Goal: Information Seeking & Learning: Learn about a topic

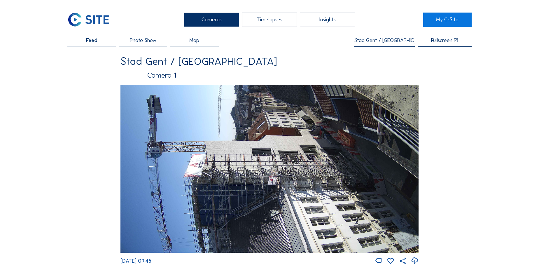
click at [370, 39] on input "Stad Gent / Gent Design Museum" at bounding box center [384, 41] width 61 height 6
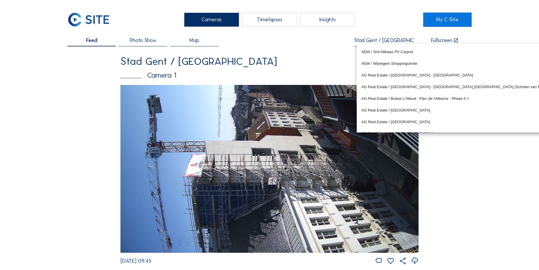
click at [370, 39] on input "Stad Gent / Gent Design Museum" at bounding box center [384, 41] width 61 height 6
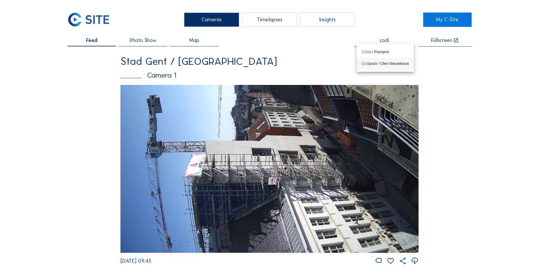
click at [378, 66] on div "Codi pack / Olen Nieuwbouw" at bounding box center [385, 63] width 48 height 9
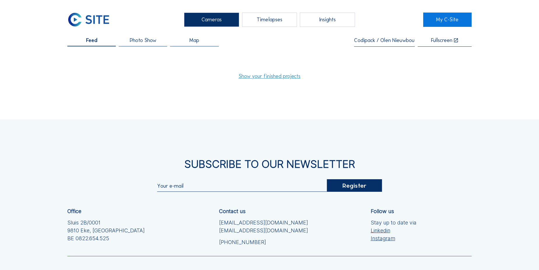
type input "Codipack / Olen Nieuwbouw"
click at [249, 75] on link "Show your finished projects" at bounding box center [269, 75] width 62 height 5
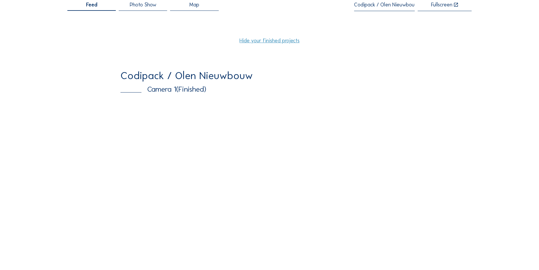
scroll to position [26, 0]
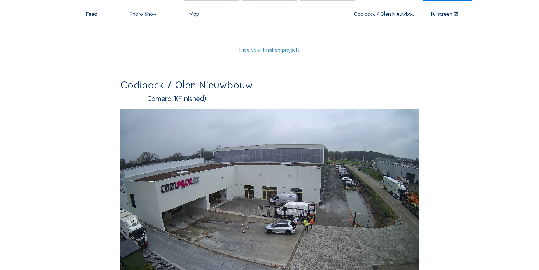
click at [164, 138] on img at bounding box center [269, 192] width 298 height 168
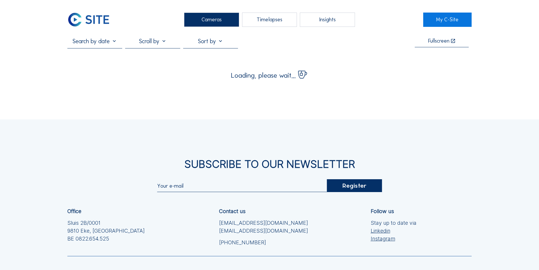
click at [270, 22] on div "Timelapses" at bounding box center [269, 20] width 55 height 14
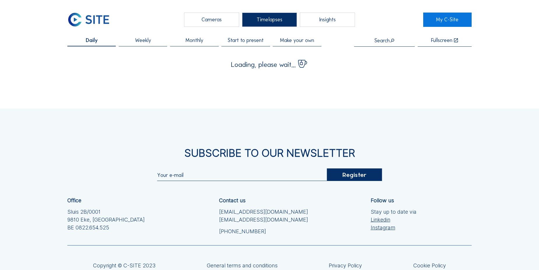
click at [212, 21] on div "Cameras" at bounding box center [211, 20] width 55 height 14
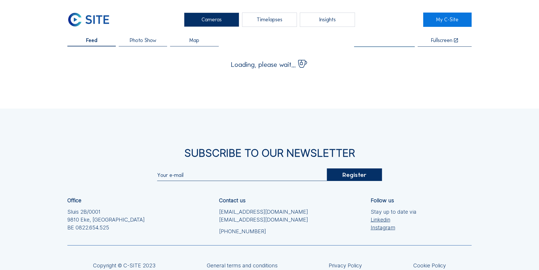
click at [382, 43] on input "text" at bounding box center [384, 41] width 61 height 6
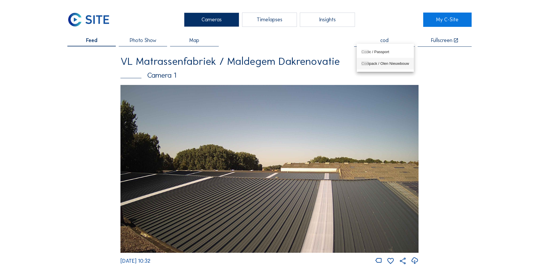
click at [378, 63] on div "Cod ipack / Olen Nieuwbouw" at bounding box center [385, 63] width 48 height 5
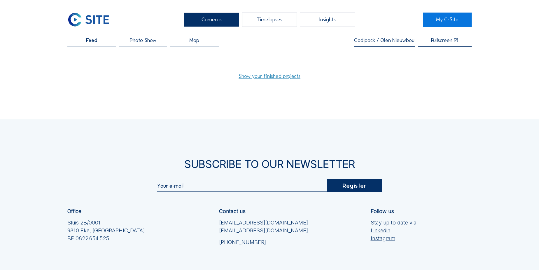
type input "Codipack / Olen Nieuwbouw"
click at [262, 79] on link "Show your finished projects" at bounding box center [269, 75] width 62 height 5
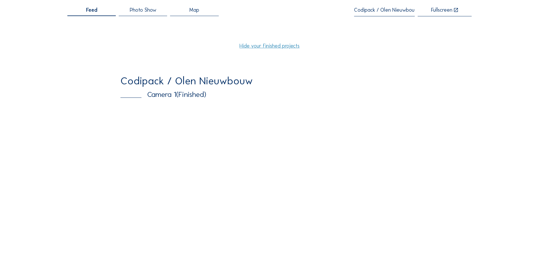
scroll to position [53, 0]
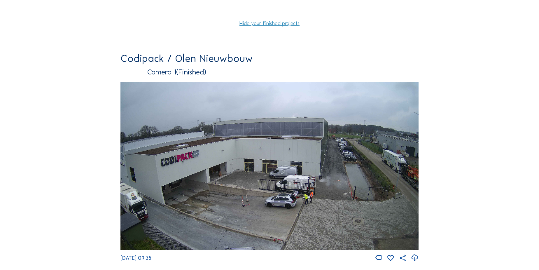
click at [202, 173] on img at bounding box center [269, 166] width 298 height 168
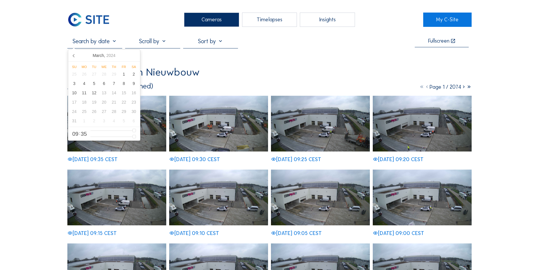
click at [96, 42] on input "text" at bounding box center [94, 41] width 55 height 7
click at [74, 56] on icon at bounding box center [73, 55] width 9 height 9
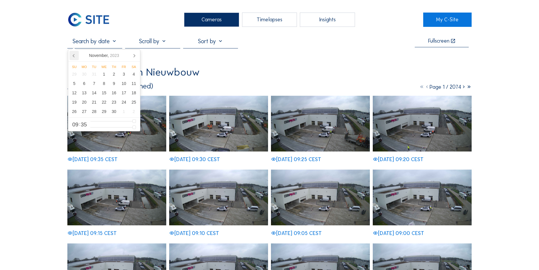
click at [74, 56] on icon at bounding box center [73, 55] width 9 height 9
click at [96, 93] on div "17" at bounding box center [94, 92] width 10 height 9
type input "[DATE] 09:35"
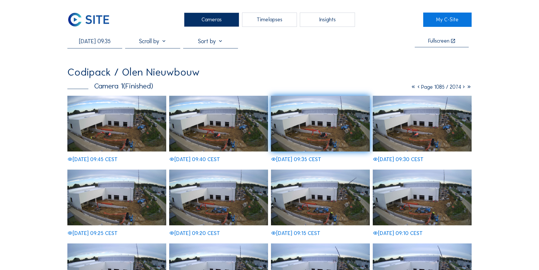
click at [250, 14] on div "Timelapses" at bounding box center [269, 20] width 55 height 14
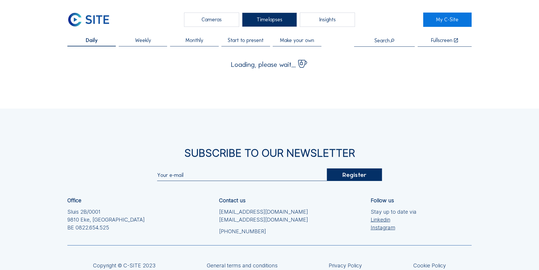
click at [217, 23] on div "Cameras" at bounding box center [211, 20] width 55 height 14
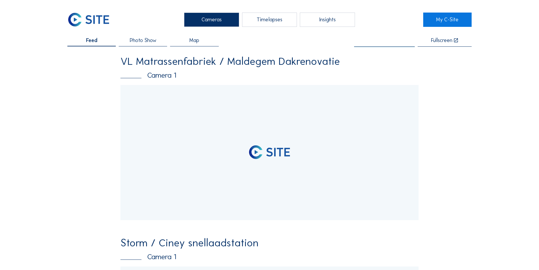
click at [378, 40] on input "text" at bounding box center [384, 41] width 61 height 6
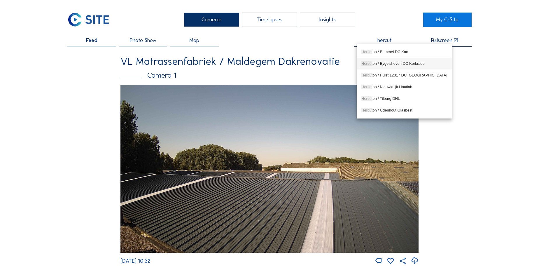
click at [377, 63] on div "Hercut on / Eygelshoven DC Kerkrade" at bounding box center [404, 63] width 86 height 5
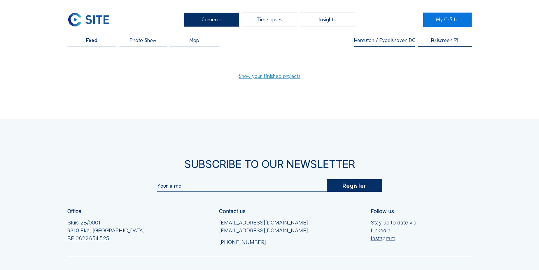
type input "Hercuton / Eygelshoven DC Kerkrade"
click at [280, 78] on link "Show your finished projects" at bounding box center [269, 75] width 62 height 5
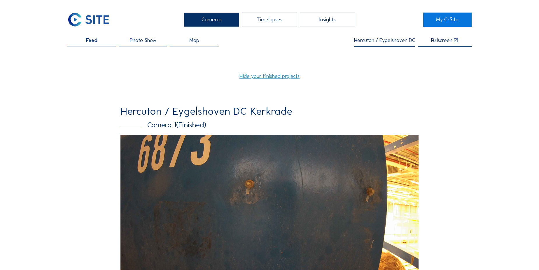
click at [175, 160] on img at bounding box center [269, 219] width 298 height 168
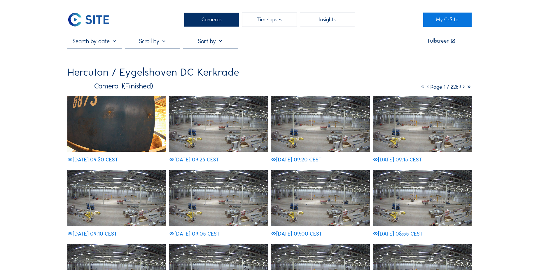
click at [270, 17] on div "Timelapses" at bounding box center [269, 20] width 55 height 14
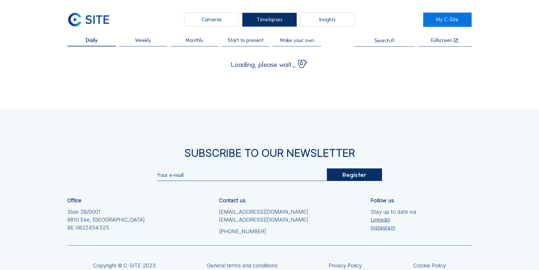
click at [225, 22] on div "Cameras" at bounding box center [211, 20] width 55 height 14
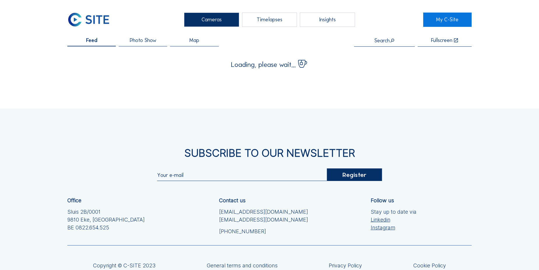
click at [382, 43] on div "Search" at bounding box center [384, 41] width 21 height 6
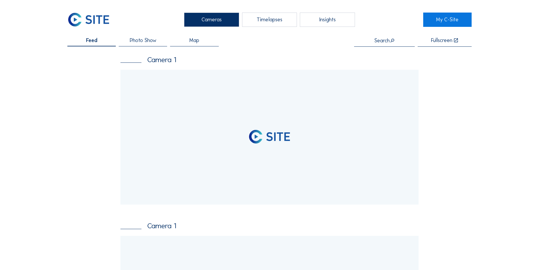
click at [382, 42] on input "text" at bounding box center [384, 41] width 61 height 6
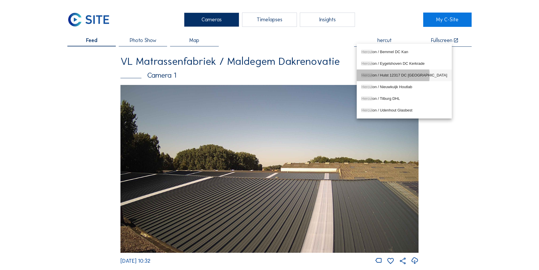
click at [381, 74] on div "Hercut on / Hulst 12317 DC Hulst" at bounding box center [404, 75] width 86 height 5
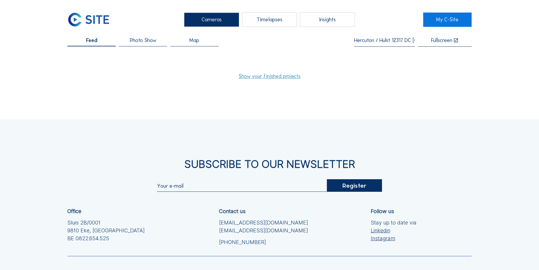
click at [284, 76] on link "Show your finished projects" at bounding box center [269, 75] width 62 height 5
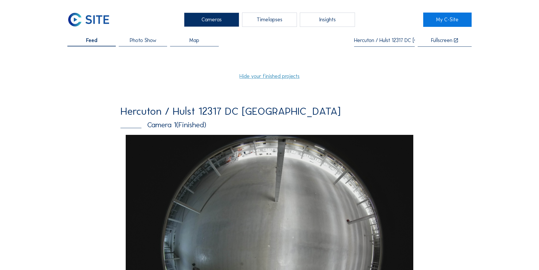
click at [397, 38] on input "Hercuton / Hulst 12317 DC Hulst" at bounding box center [384, 41] width 61 height 6
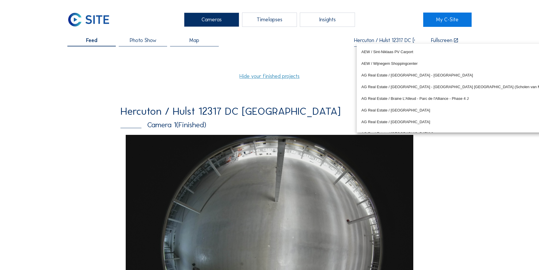
click at [397, 38] on input "Hercuton / Hulst 12317 DC Hulst" at bounding box center [384, 41] width 61 height 6
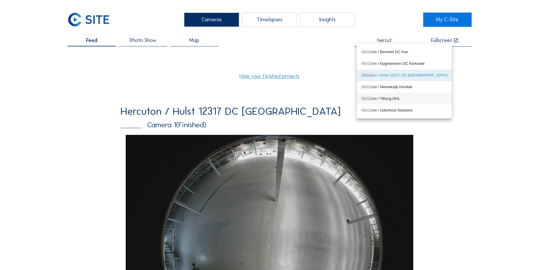
click at [392, 95] on div "Hercut on / Tilburg DHL" at bounding box center [404, 98] width 86 height 9
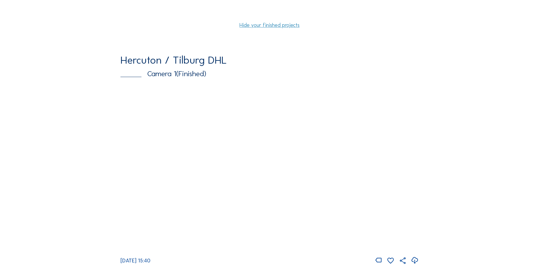
scroll to position [53, 0]
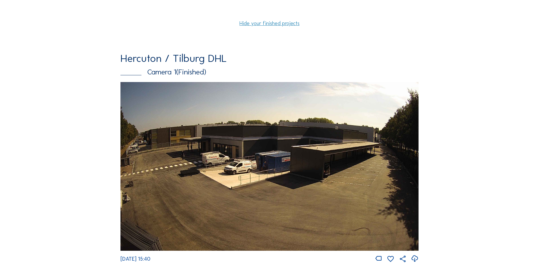
type input "Hercuton / Tilburg DHL"
click at [198, 120] on img at bounding box center [269, 166] width 298 height 168
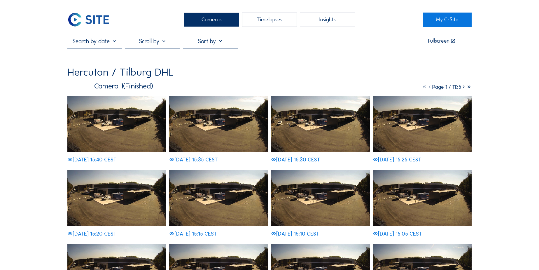
click at [98, 39] on input "text" at bounding box center [94, 41] width 55 height 7
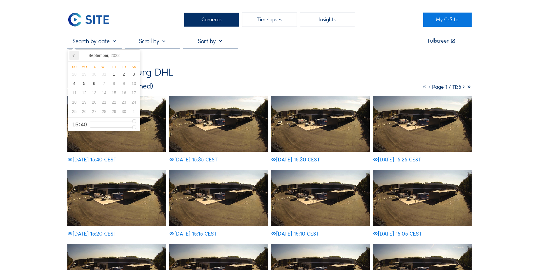
click at [75, 55] on icon at bounding box center [73, 55] width 9 height 9
click at [106, 95] on div "18" at bounding box center [104, 92] width 10 height 9
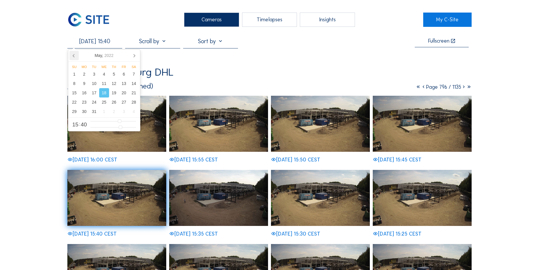
click at [75, 58] on icon at bounding box center [73, 55] width 9 height 9
click at [131, 55] on icon at bounding box center [133, 55] width 9 height 9
click at [101, 95] on div "13" at bounding box center [104, 92] width 10 height 9
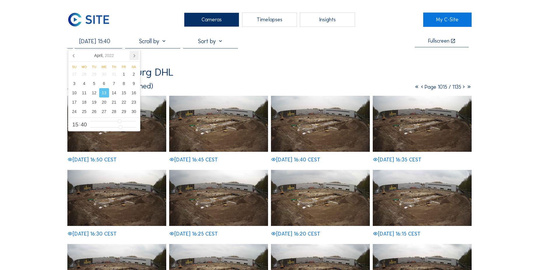
click at [131, 57] on icon at bounding box center [133, 55] width 9 height 9
click at [105, 95] on div "18" at bounding box center [104, 92] width 10 height 9
type input "18/05/2022 15:40"
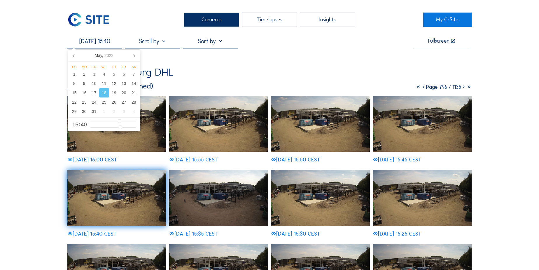
click at [264, 22] on div "Timelapses" at bounding box center [269, 20] width 55 height 14
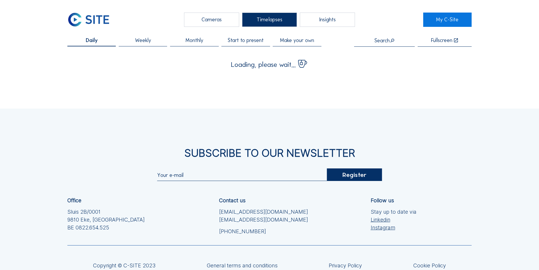
click at [222, 17] on div "Cameras" at bounding box center [211, 20] width 55 height 14
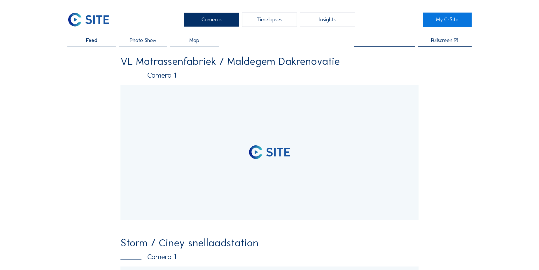
click at [386, 43] on input "text" at bounding box center [384, 41] width 61 height 6
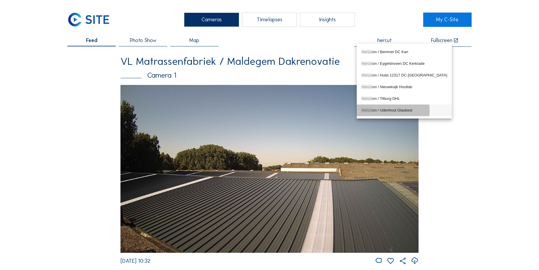
click at [398, 111] on div "Hercut on / Udenhout Glasbest" at bounding box center [404, 110] width 86 height 5
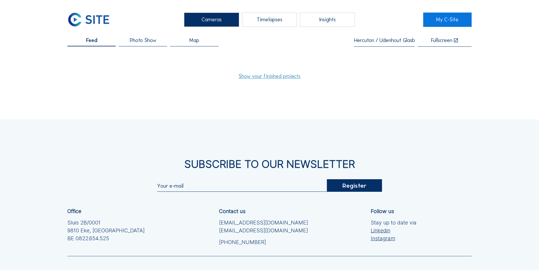
click at [250, 77] on link "Show your finished projects" at bounding box center [269, 75] width 62 height 5
click at [266, 75] on link "Show your finished projects" at bounding box center [269, 75] width 62 height 5
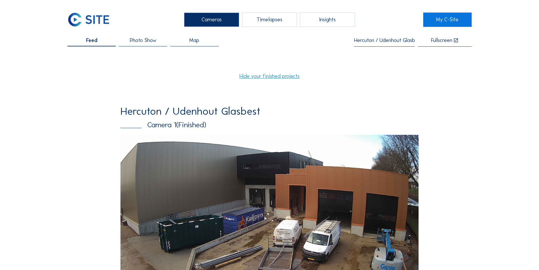
click at [369, 42] on input "Hercuton / Udenhout Glasbest" at bounding box center [384, 41] width 61 height 6
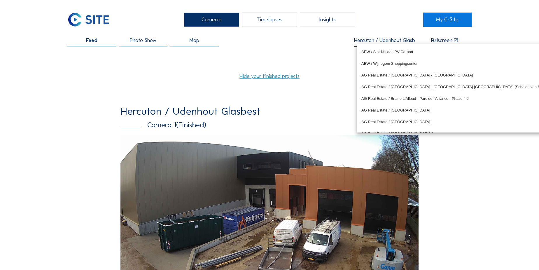
click at [369, 42] on input "Hercuton / Udenhout Glasbest" at bounding box center [384, 41] width 61 height 6
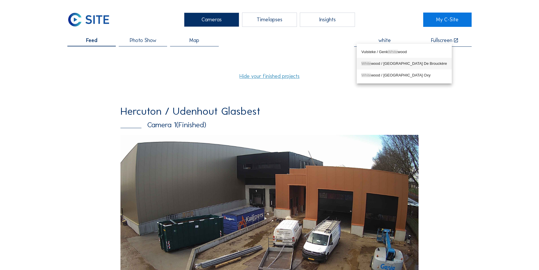
click at [377, 64] on div "White wood / Brussel De Brouckère" at bounding box center [404, 63] width 86 height 5
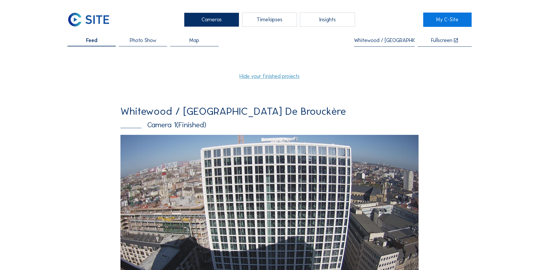
click at [376, 43] on div "Whitewood / Brussel De Brouckère" at bounding box center [384, 42] width 61 height 9
click at [377, 41] on input "Whitewood / Brussel De Brouckère" at bounding box center [384, 41] width 61 height 6
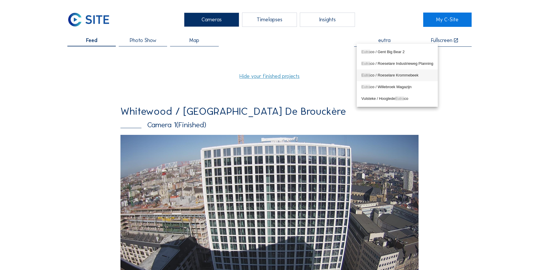
click at [384, 73] on div "Eutra co / Roeselare Krommebeek" at bounding box center [397, 75] width 72 height 5
type input "Eutraco / Roeselare Krommebeek"
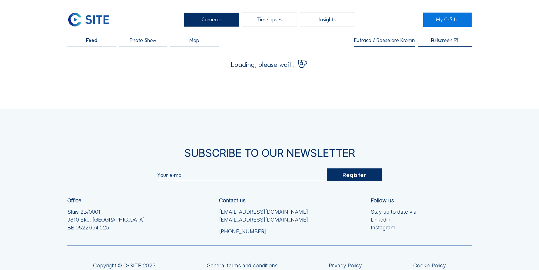
click at [384, 73] on div "Cameras Timelapses Insights My C-Site Feed Photo Show Map Eutraco / Roeselare K…" at bounding box center [269, 161] width 539 height 322
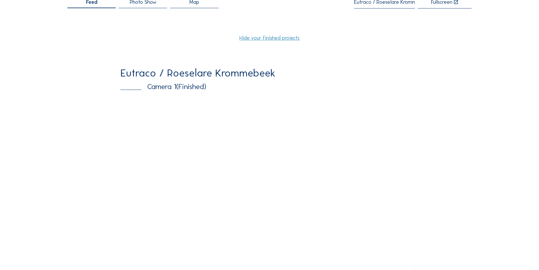
scroll to position [26, 0]
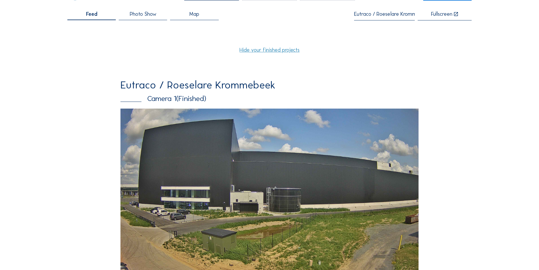
click at [152, 142] on img at bounding box center [269, 192] width 298 height 168
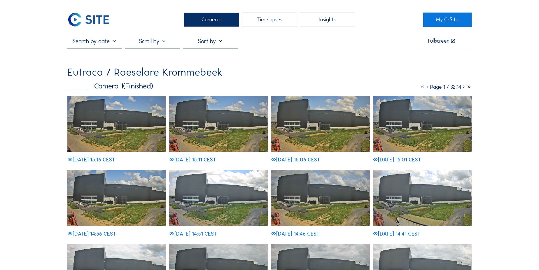
click at [91, 38] on input "text" at bounding box center [94, 41] width 55 height 7
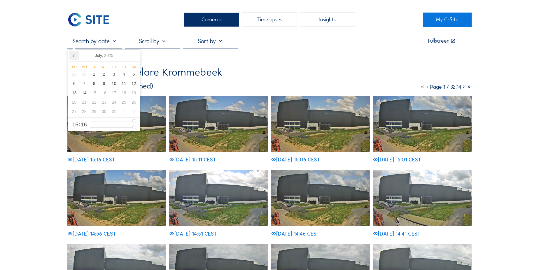
click at [72, 54] on icon at bounding box center [73, 55] width 9 height 9
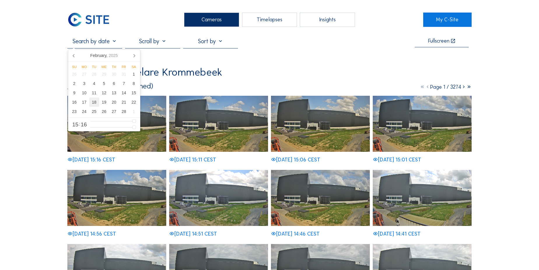
click at [95, 103] on div "18" at bounding box center [94, 101] width 10 height 9
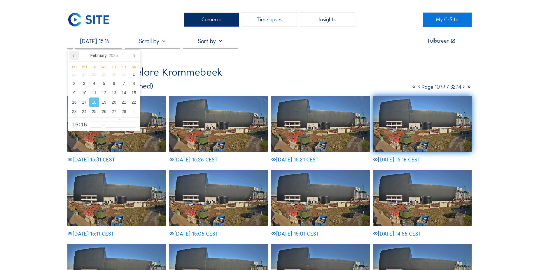
click at [71, 52] on icon at bounding box center [73, 55] width 9 height 9
click at [92, 101] on div "24" at bounding box center [94, 101] width 10 height 9
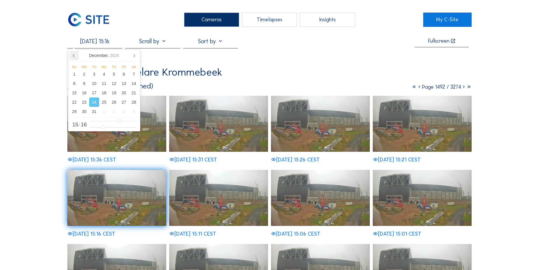
click at [71, 55] on icon at bounding box center [73, 55] width 9 height 9
click at [72, 54] on icon at bounding box center [73, 55] width 9 height 9
click at [85, 76] on div "2" at bounding box center [84, 73] width 10 height 9
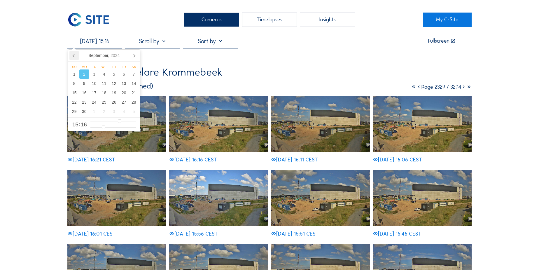
click at [73, 55] on icon at bounding box center [73, 55] width 1 height 3
click at [96, 104] on div "23" at bounding box center [94, 101] width 10 height 9
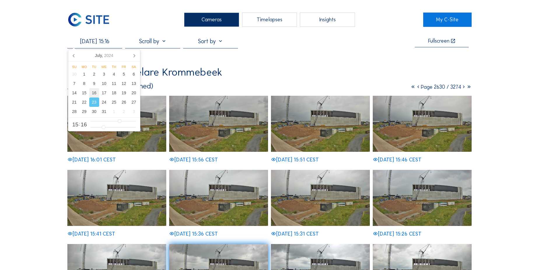
click at [94, 95] on div "16" at bounding box center [94, 92] width 10 height 9
type input "16/07/2024 15:16"
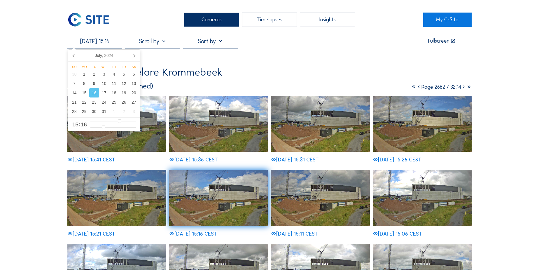
click at [269, 15] on div "Timelapses" at bounding box center [269, 20] width 55 height 14
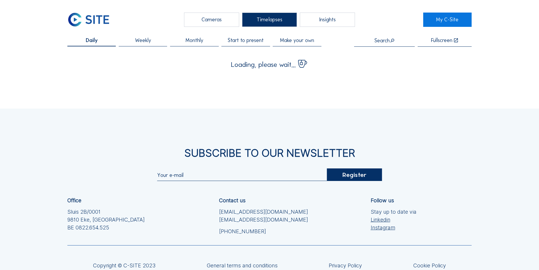
click at [223, 20] on div "Cameras" at bounding box center [211, 20] width 55 height 14
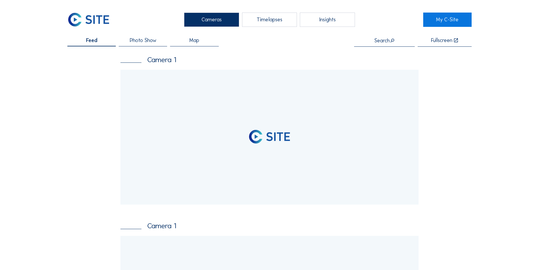
click at [382, 42] on input "text" at bounding box center [384, 41] width 61 height 6
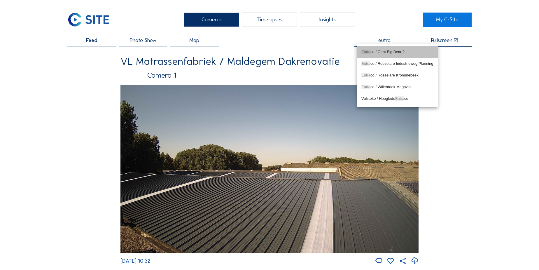
click at [374, 51] on div "Eutra co / Gent Big Bear 2" at bounding box center [397, 52] width 72 height 5
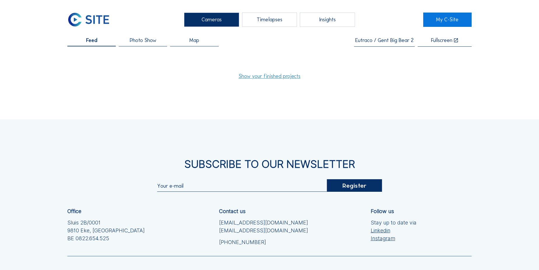
click at [258, 76] on link "Show your finished projects" at bounding box center [269, 75] width 62 height 5
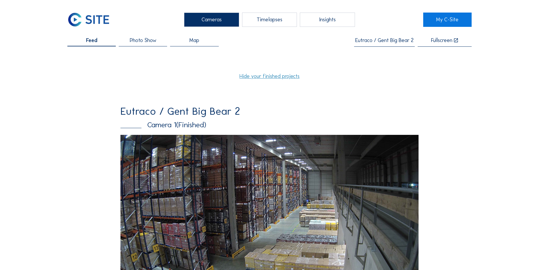
click at [375, 38] on input "Eutraco / Gent Big Bear 2" at bounding box center [384, 41] width 61 height 6
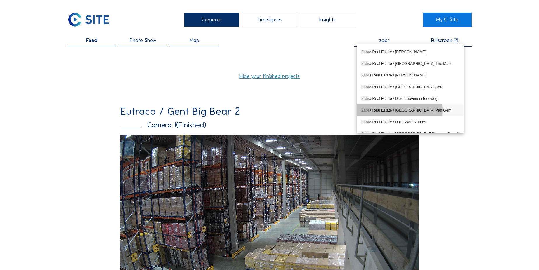
click at [404, 110] on div "Zabr a Real Estate / Gent Hof Van Gent" at bounding box center [410, 110] width 98 height 5
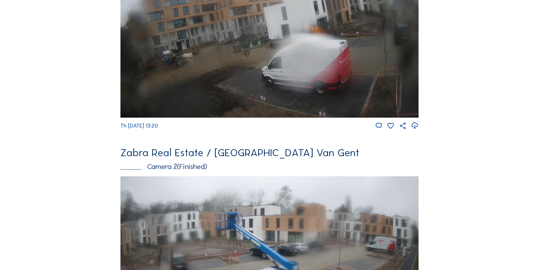
scroll to position [238, 0]
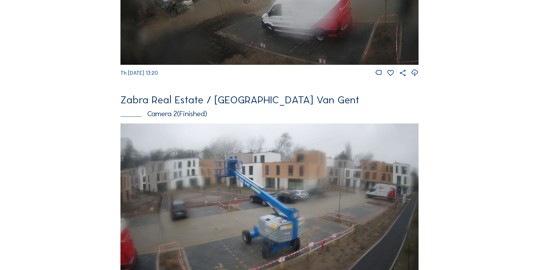
type input "Zabra Real Estate / Gent Hof Van Gent"
click at [274, 171] on img at bounding box center [269, 207] width 298 height 168
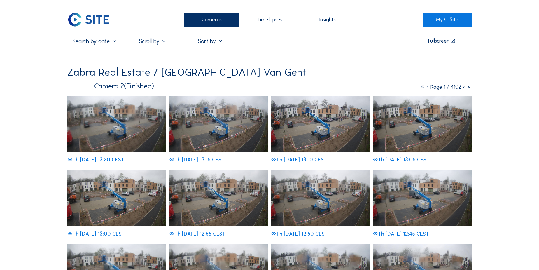
click at [91, 44] on input "text" at bounding box center [94, 41] width 55 height 7
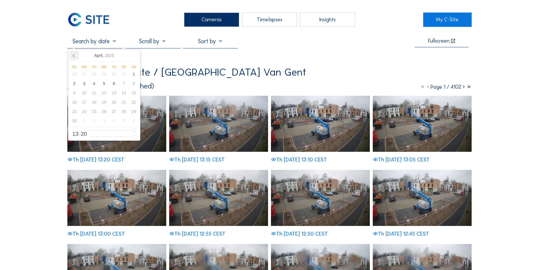
click at [74, 58] on icon at bounding box center [73, 55] width 9 height 9
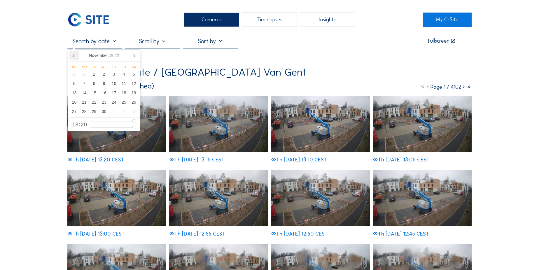
click at [74, 58] on icon at bounding box center [73, 55] width 9 height 9
click at [114, 74] on div "1" at bounding box center [114, 73] width 10 height 9
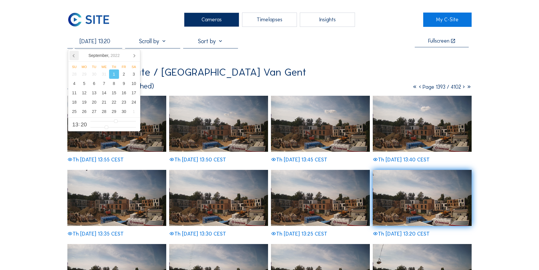
click at [72, 55] on icon at bounding box center [73, 55] width 9 height 9
click at [103, 102] on div "20" at bounding box center [104, 101] width 10 height 9
type input "20/07/2022 13:20"
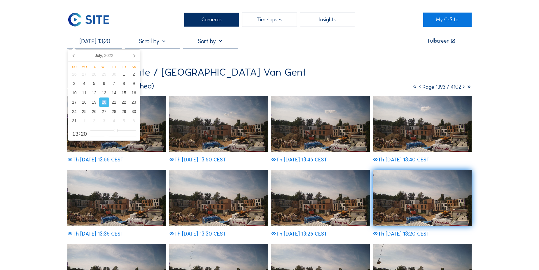
click at [103, 102] on div "20" at bounding box center [104, 101] width 10 height 9
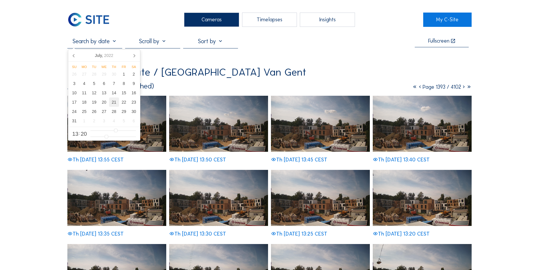
click at [110, 103] on div "21" at bounding box center [114, 101] width 10 height 9
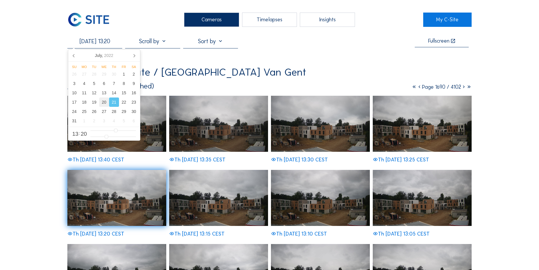
click at [103, 101] on div "20" at bounding box center [104, 101] width 10 height 9
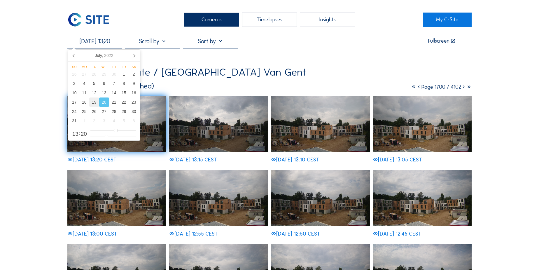
click at [95, 101] on div "19" at bounding box center [94, 101] width 10 height 9
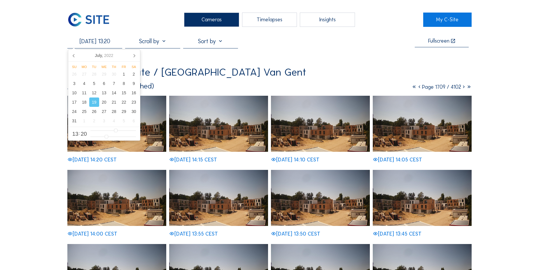
click at [211, 203] on img at bounding box center [218, 198] width 99 height 56
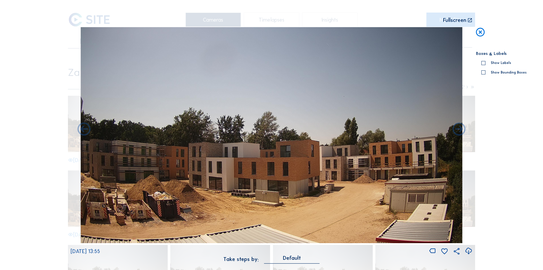
click at [467, 252] on icon at bounding box center [468, 251] width 8 height 10
click at [352, 13] on div "Scroll to travel through time | Press 'Alt' Button + Scroll to Zoom | Click and…" at bounding box center [271, 134] width 401 height 269
click at [479, 31] on icon at bounding box center [480, 32] width 10 height 11
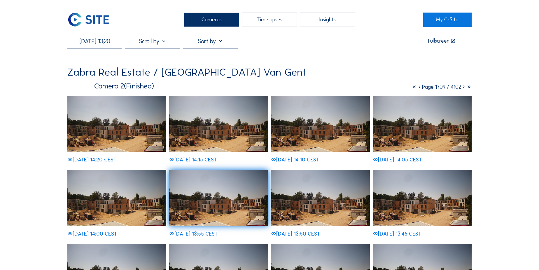
click at [102, 42] on input "19/07/2022 13:20" at bounding box center [94, 41] width 55 height 7
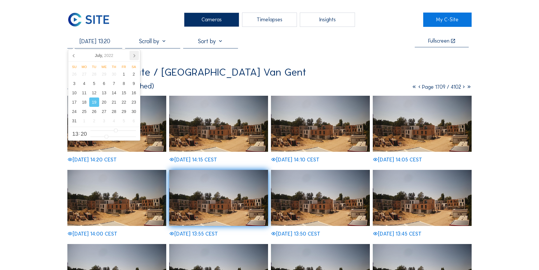
click at [131, 55] on icon at bounding box center [133, 55] width 9 height 9
click at [111, 74] on div "1" at bounding box center [114, 73] width 10 height 9
type input "01/09/2022 13:20"
click at [111, 74] on div "1" at bounding box center [114, 73] width 10 height 9
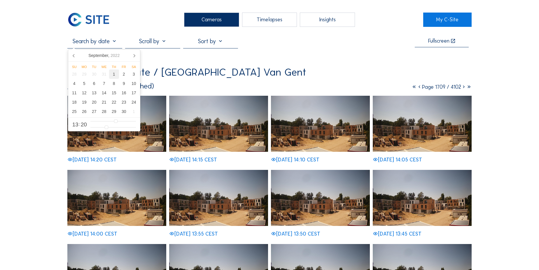
click at [112, 75] on div "1" at bounding box center [114, 73] width 10 height 9
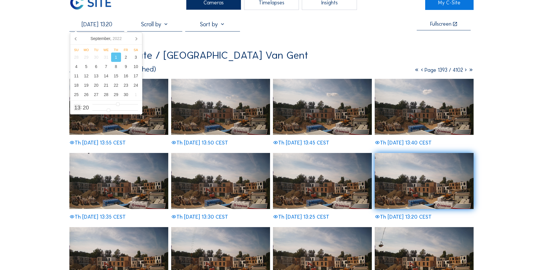
scroll to position [26, 0]
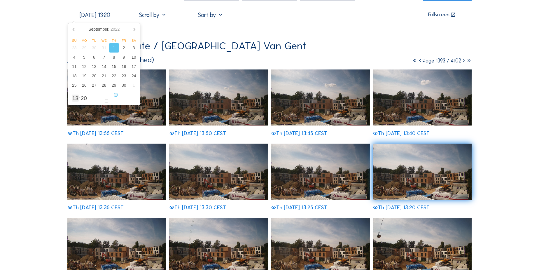
type input "01/09/2022 14:20"
type input "14"
type input "01/09/2022 15:20"
type input "15"
type input "01/09/2022 16:20"
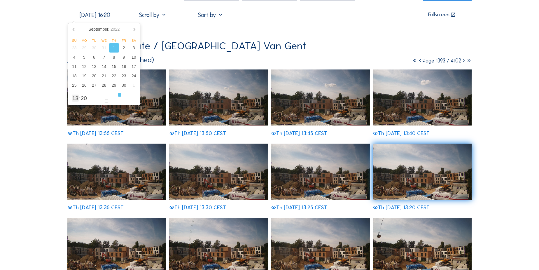
type input "16"
type input "01/09/2022 17:20"
type input "17"
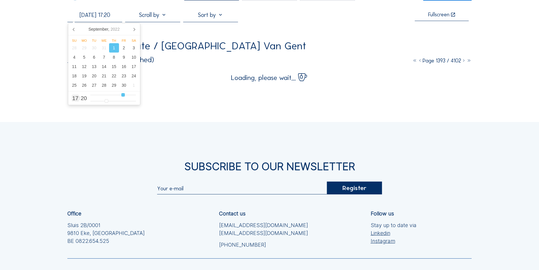
type input "01/09/2022 16:20"
drag, startPoint x: 116, startPoint y: 96, endPoint x: 122, endPoint y: 96, distance: 6.1
type input "16"
click at [122, 96] on input "range" at bounding box center [112, 94] width 45 height 5
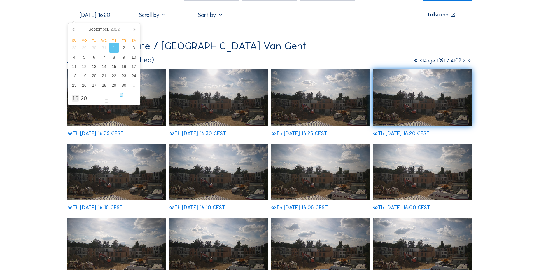
type input "01/09/2022 15:20"
type input "15"
type input "01/09/2022 14:20"
type input "14"
type input "01/09/2022 13:20"
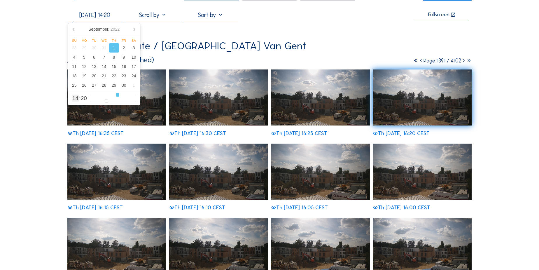
type input "13"
type input "01/09/2022 12:20"
type input "12"
type input "01/09/2022 11:20"
type input "11"
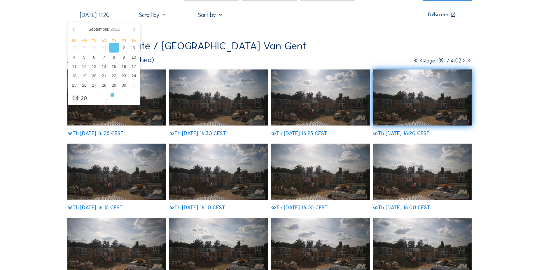
type input "01/09/2022 10:20"
type input "10"
type input "01/09/2022 09:20"
type input "9"
type input "01/09/2022 08:20"
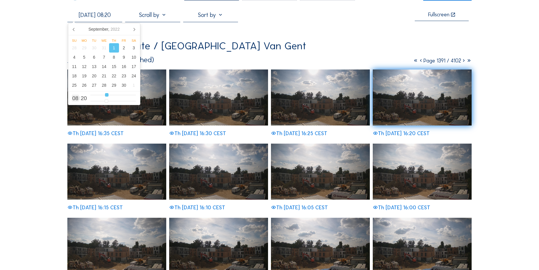
drag, startPoint x: 122, startPoint y: 96, endPoint x: 106, endPoint y: 92, distance: 16.1
type input "8"
click at [106, 92] on input "range" at bounding box center [112, 94] width 45 height 5
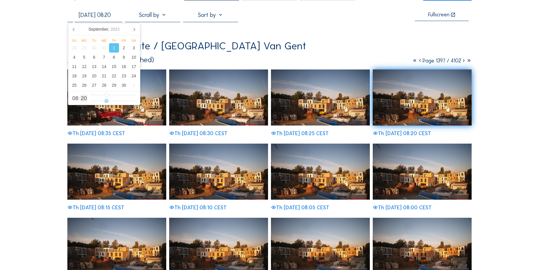
type input "01/09/2022 08:22"
type input "22"
type input "01/09/2022 08:23"
type input "23"
type input "01/09/2022 08:24"
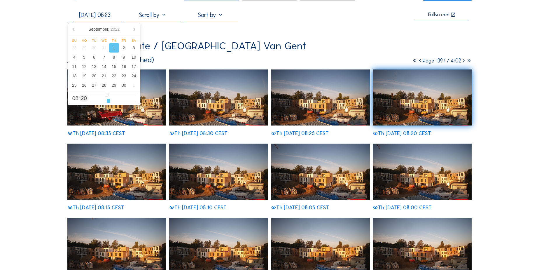
type input "24"
type input "01/09/2022 08:25"
type input "25"
type input "01/09/2022 08:27"
type input "27"
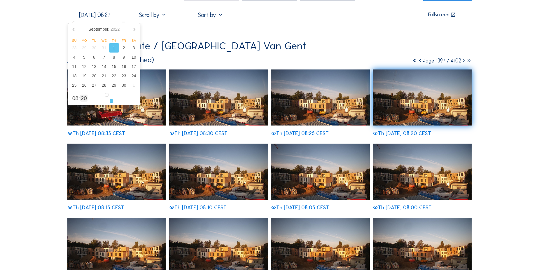
type input "01/09/2022 08:28"
type input "28"
type input "01/09/2022 08:30"
type input "30"
type input "01/09/2022 08:32"
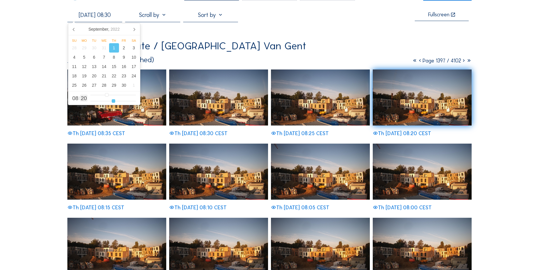
type input "32"
type input "01/09/2022 08:33"
type input "33"
type input "01/09/2022 08:34"
type input "34"
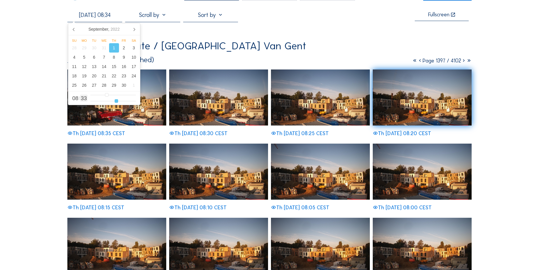
type input "01/09/2022 08:35"
type input "35"
type input "01/09/2022 08:36"
type input "36"
type input "01/09/2022 08:37"
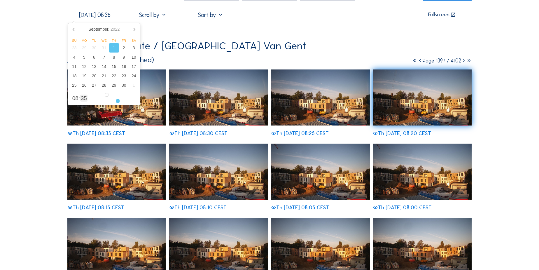
type input "37"
type input "01/09/2022 08:38"
type input "38"
type input "01/09/2022 08:39"
type input "39"
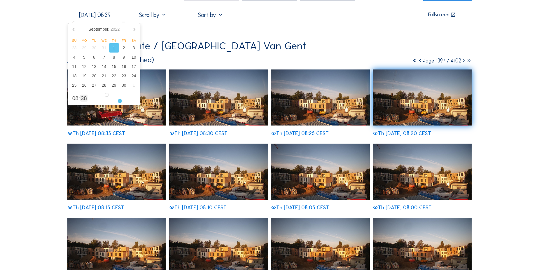
type input "01/09/2022 08:40"
type input "40"
type input "01/09/2022 08:41"
type input "41"
type input "01/09/2022 08:42"
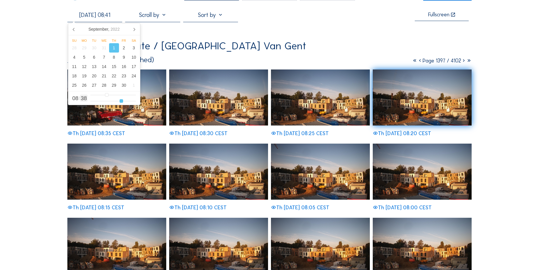
type input "42"
type input "01/09/2022 08:43"
type input "43"
type input "01/09/2022 08:44"
type input "44"
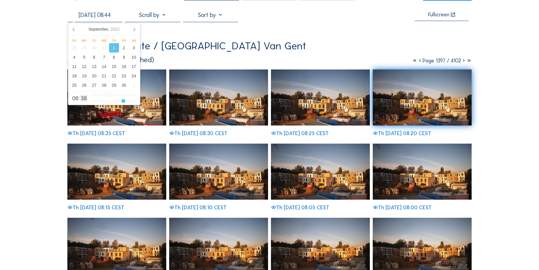
type input "01/09/2022 08:45"
drag, startPoint x: 106, startPoint y: 101, endPoint x: 124, endPoint y: 101, distance: 18.1
type input "45"
click at [124, 101] on input "range" at bounding box center [112, 101] width 45 height 5
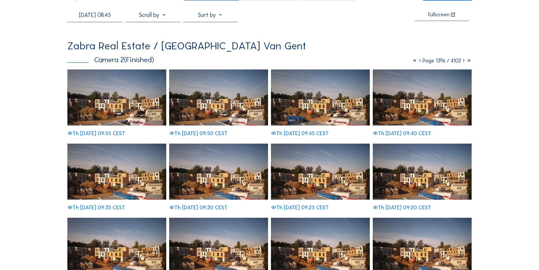
click at [224, 169] on img at bounding box center [218, 171] width 99 height 56
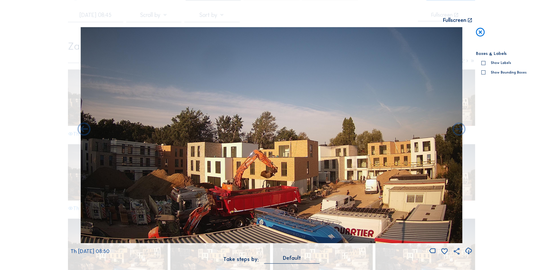
click at [467, 250] on icon at bounding box center [468, 251] width 8 height 10
